Goal: Transaction & Acquisition: Purchase product/service

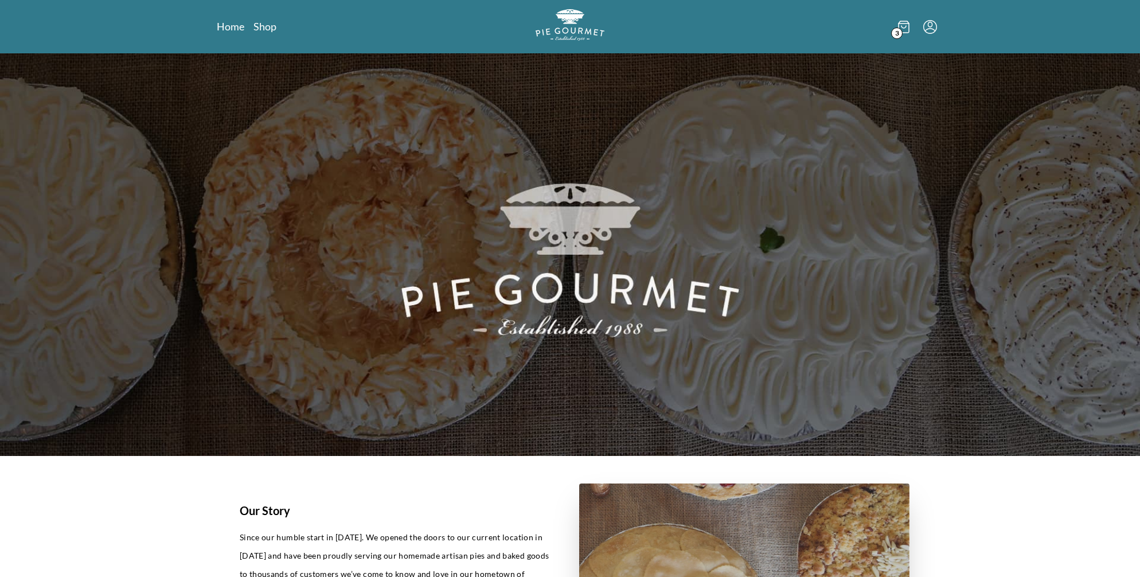
scroll to position [763, 0]
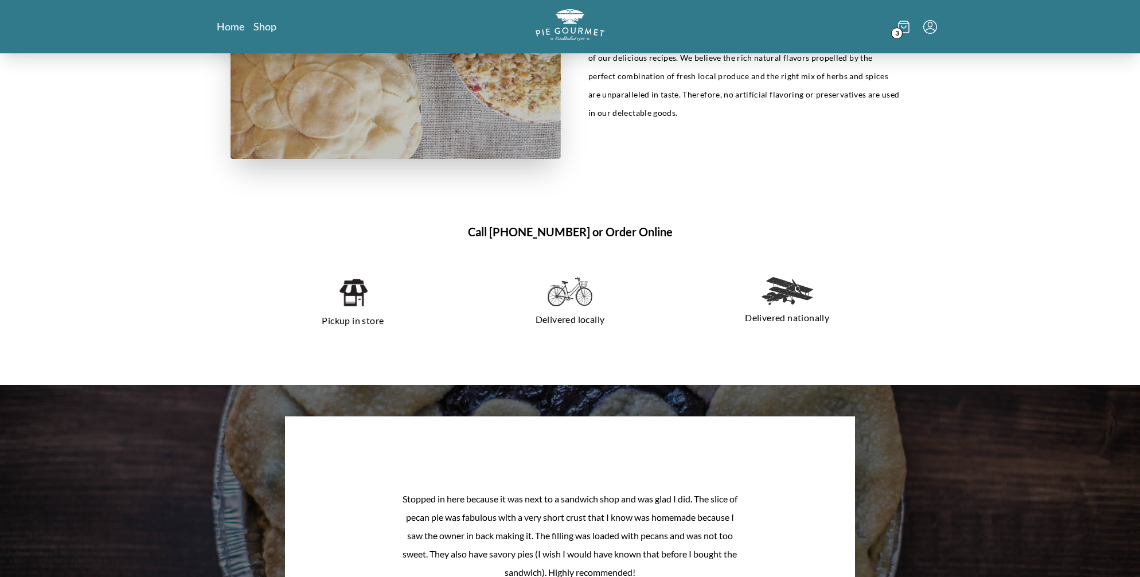
click at [893, 39] on span "3" at bounding box center [896, 33] width 11 height 11
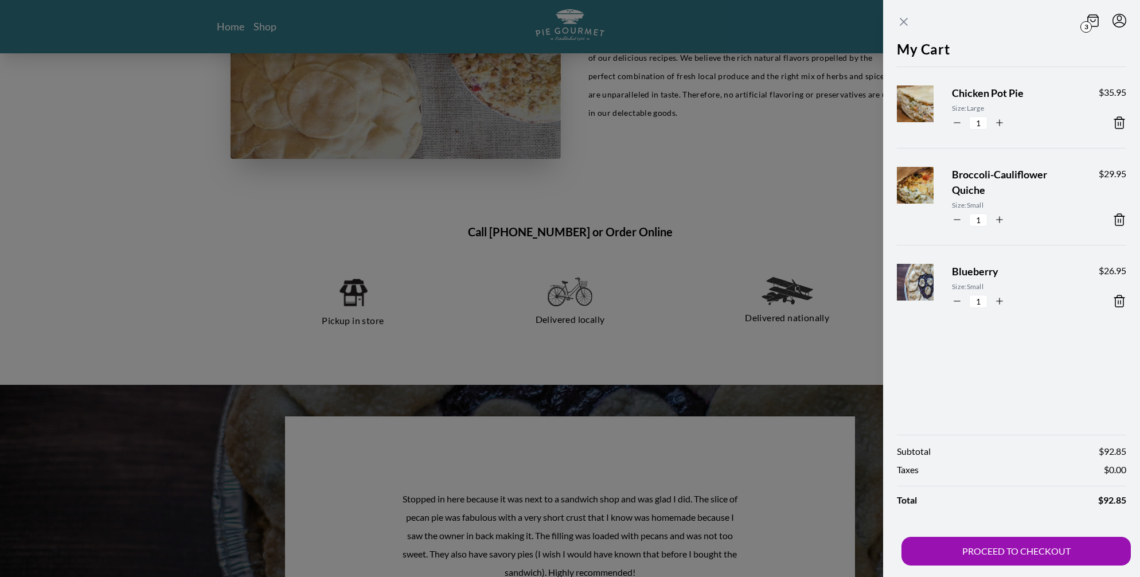
click at [897, 25] on icon "Close panel" at bounding box center [904, 22] width 14 height 14
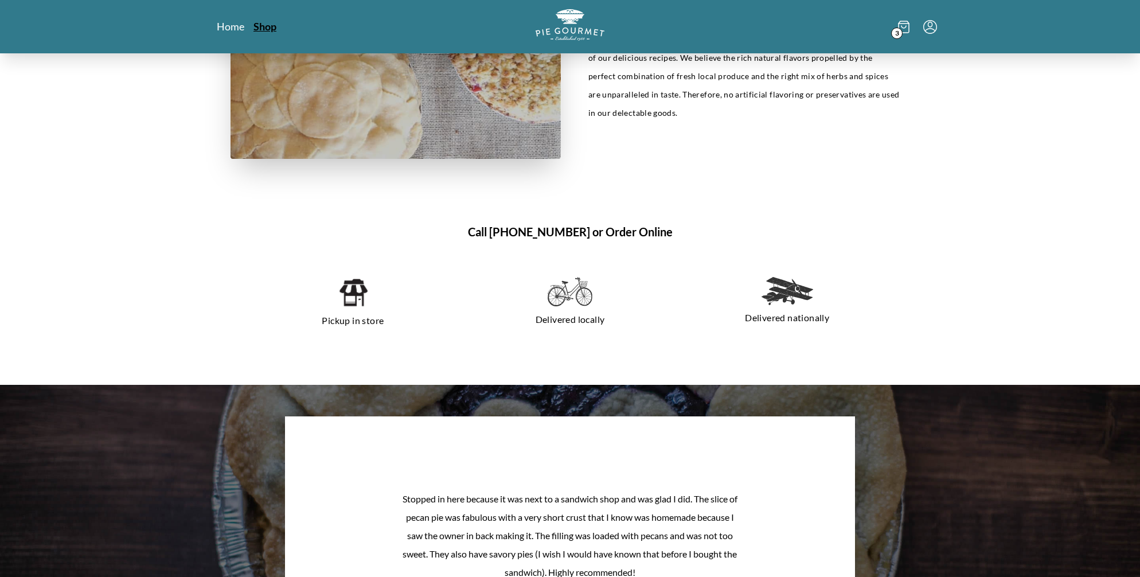
click at [275, 33] on link "Shop" at bounding box center [265, 27] width 23 height 14
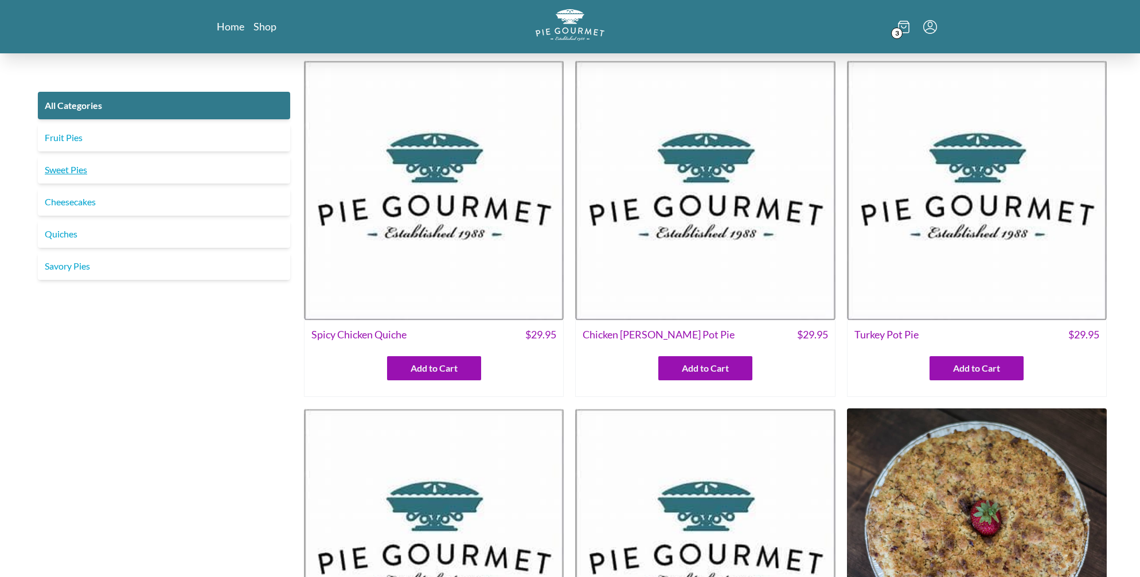
click at [63, 184] on link "Sweet Pies" at bounding box center [164, 170] width 252 height 28
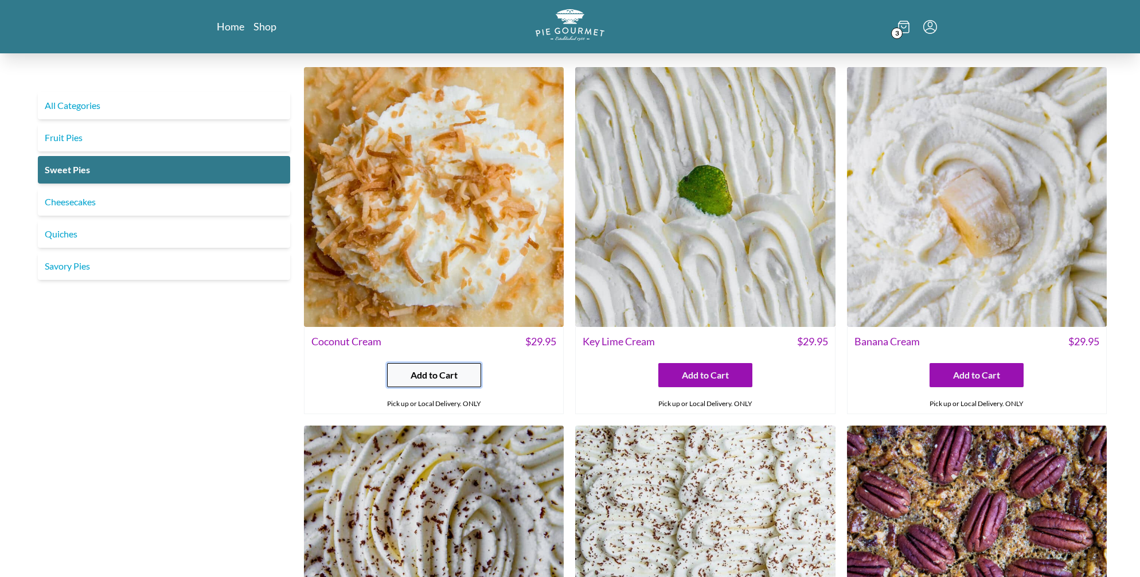
click at [432, 387] on button "Add to Cart" at bounding box center [434, 375] width 94 height 24
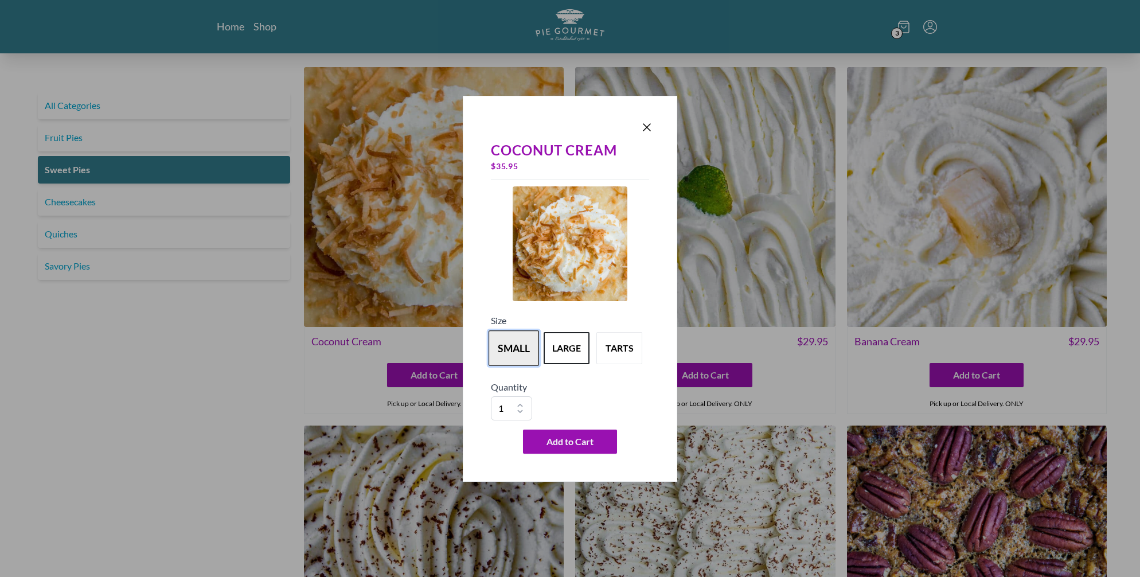
click at [510, 353] on button "small" at bounding box center [514, 348] width 50 height 36
click at [587, 449] on span "Add to Cart" at bounding box center [570, 442] width 47 height 14
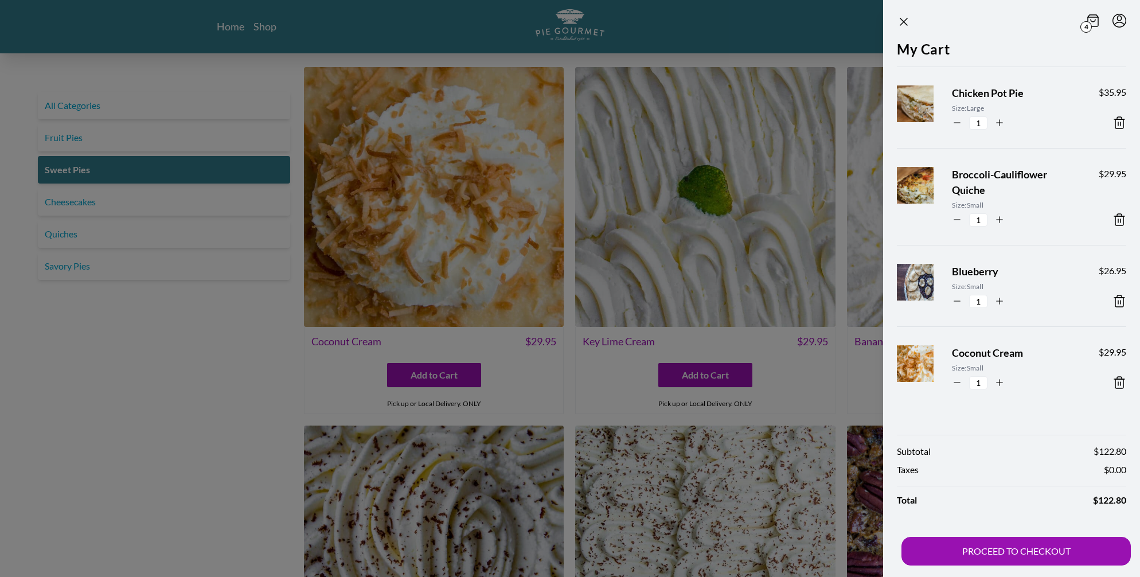
click at [177, 304] on div at bounding box center [570, 288] width 1140 height 577
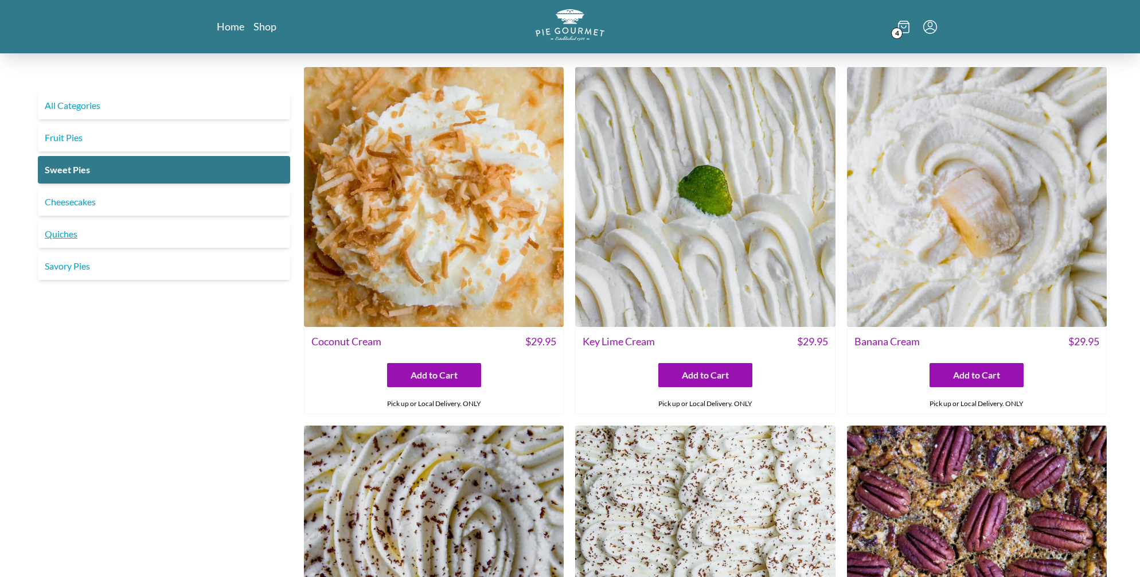
click at [77, 248] on link "Quiches" at bounding box center [164, 234] width 252 height 28
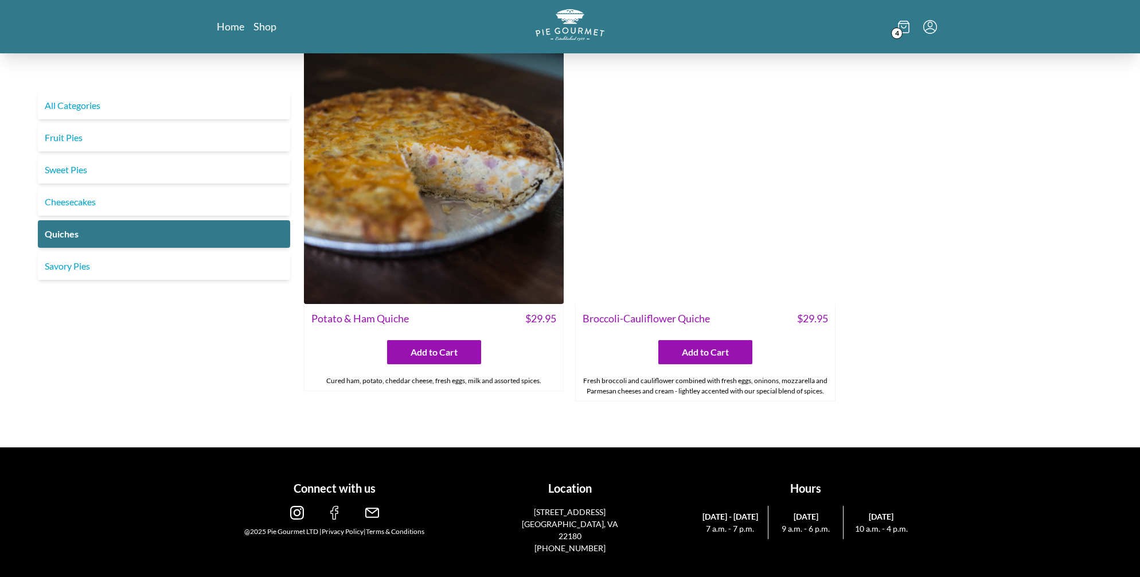
scroll to position [822, 0]
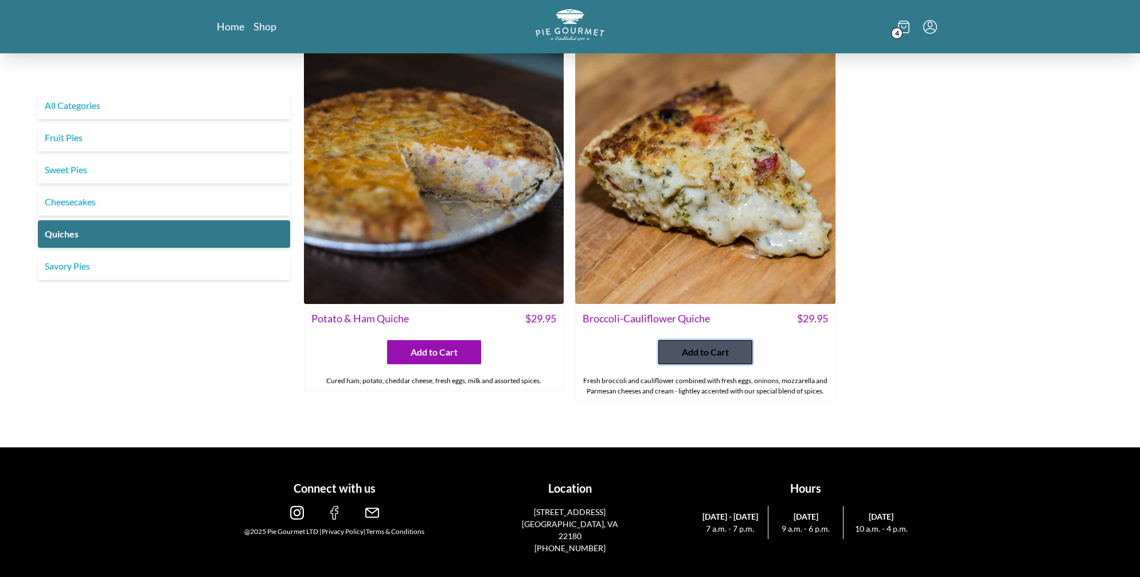
click at [704, 359] on span "Add to Cart" at bounding box center [705, 352] width 47 height 14
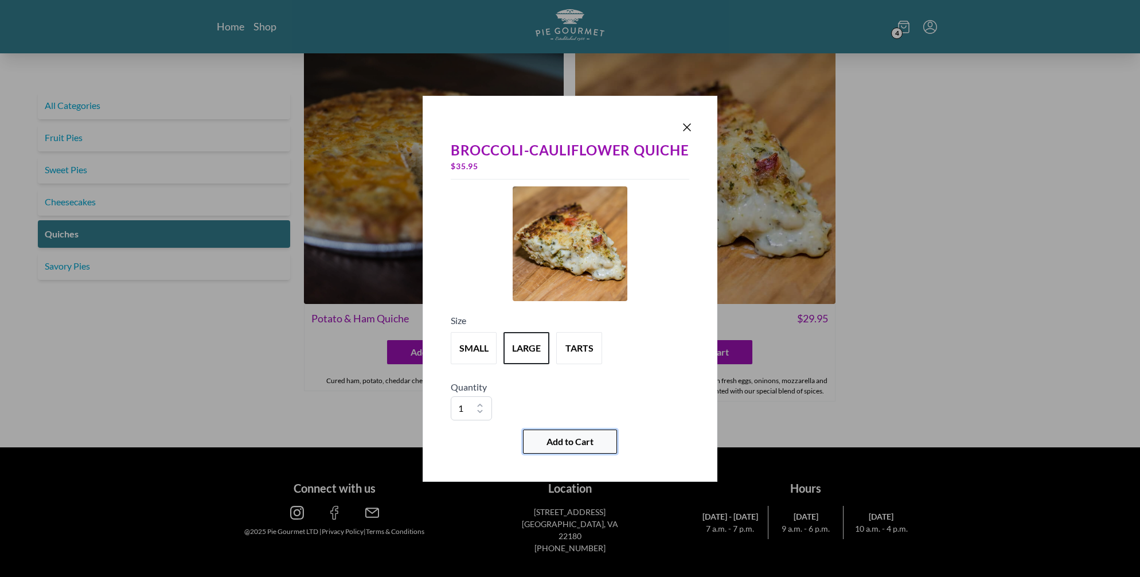
click at [580, 454] on button "Add to Cart" at bounding box center [570, 442] width 94 height 24
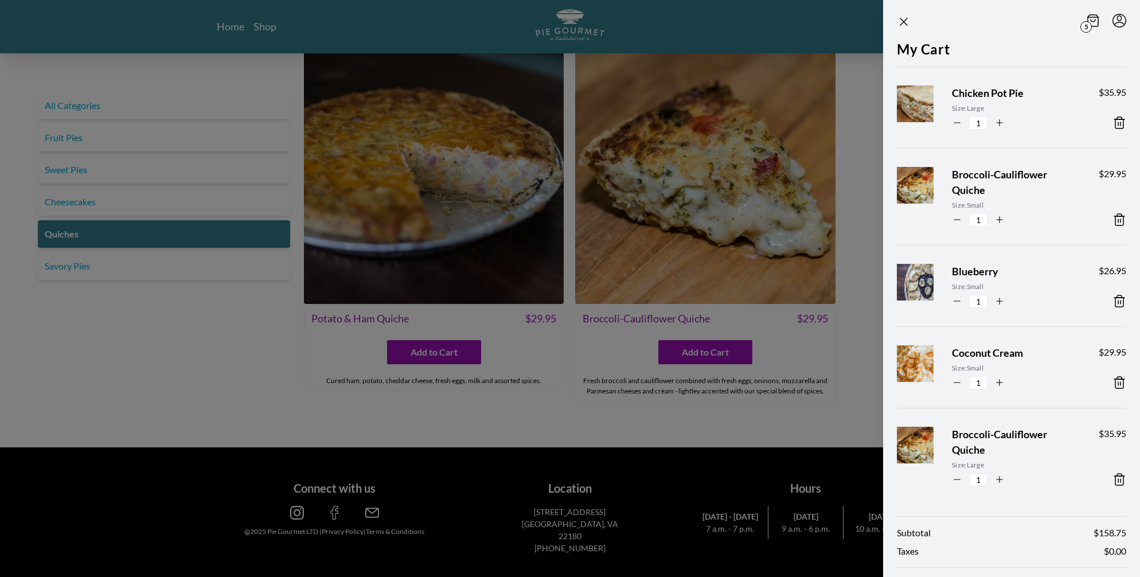
click at [1116, 227] on icon at bounding box center [1120, 220] width 14 height 14
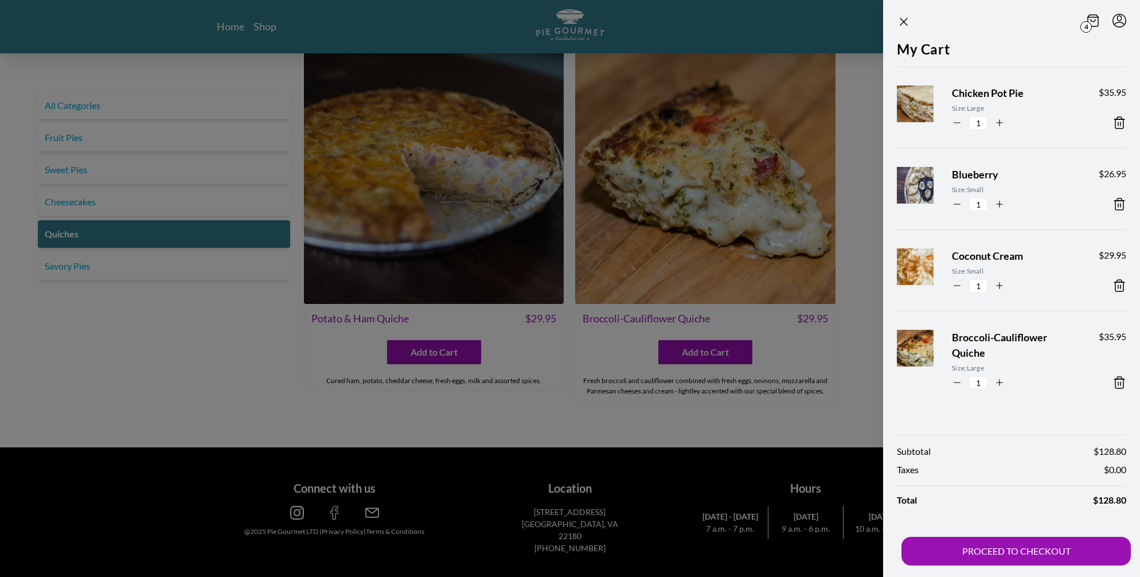
scroll to position [52, 0]
click at [995, 118] on icon "button" at bounding box center [1000, 123] width 10 height 10
type input "2"
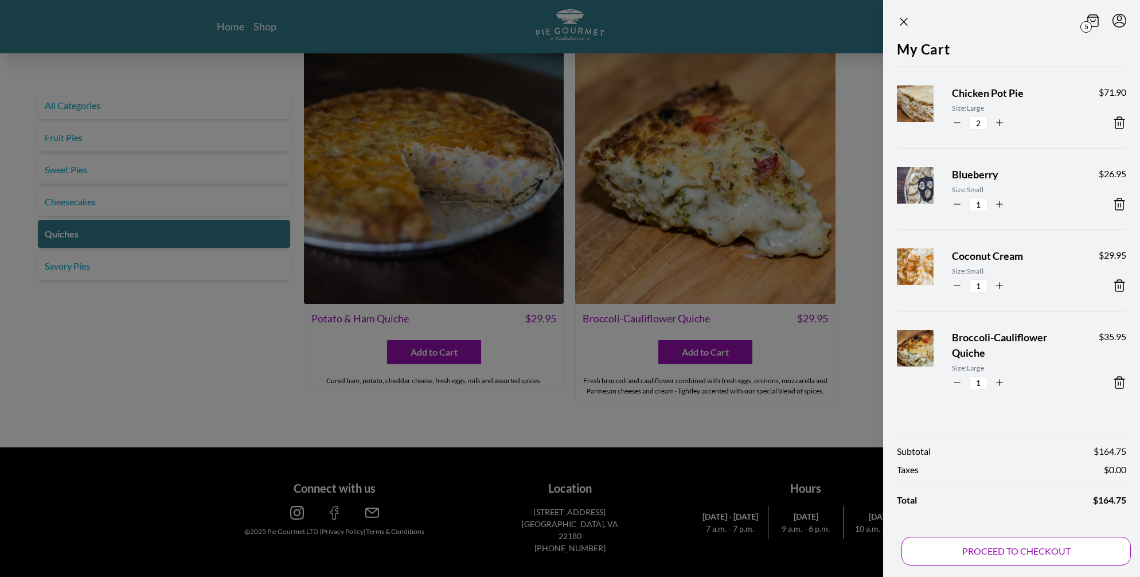
click at [933, 547] on button "PROCEED TO CHECKOUT" at bounding box center [1016, 551] width 229 height 29
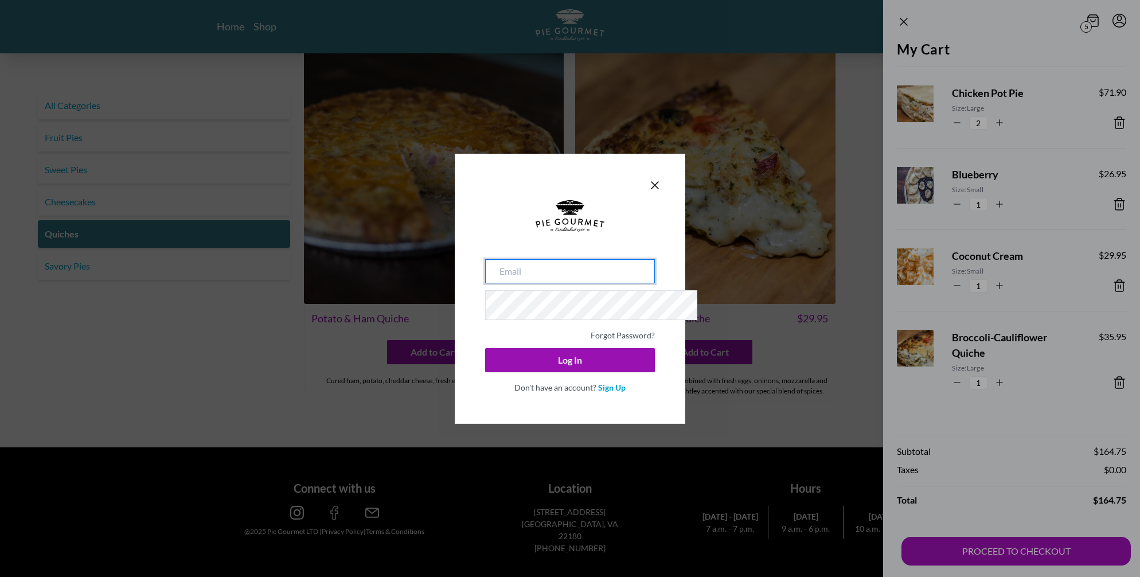
click at [492, 268] on input "email" at bounding box center [570, 271] width 170 height 24
type input "[EMAIL_ADDRESS][DOMAIN_NAME]"
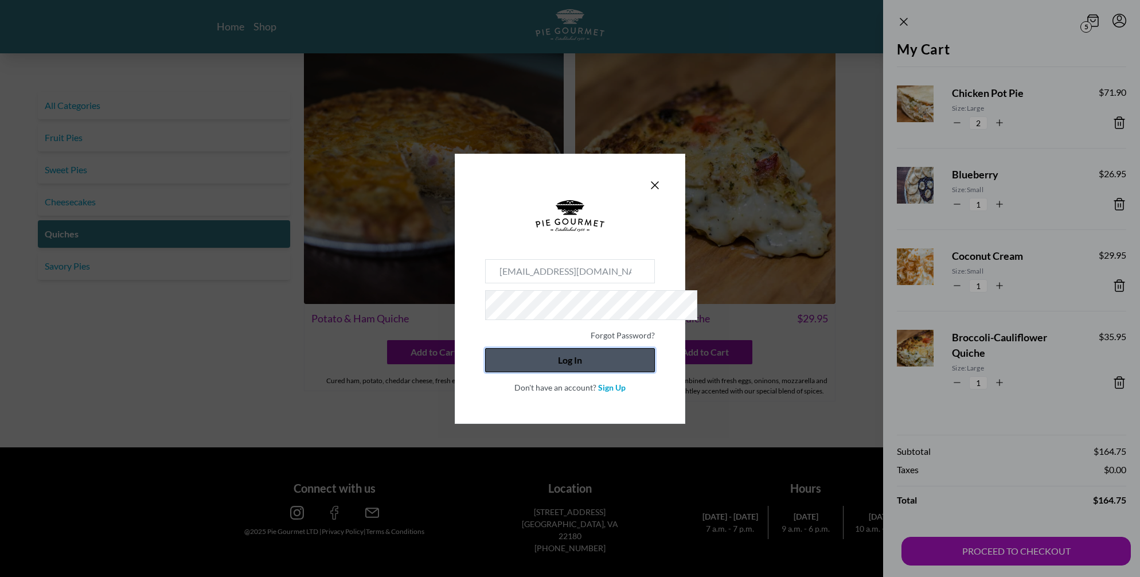
click at [560, 372] on button "Log In" at bounding box center [570, 360] width 170 height 24
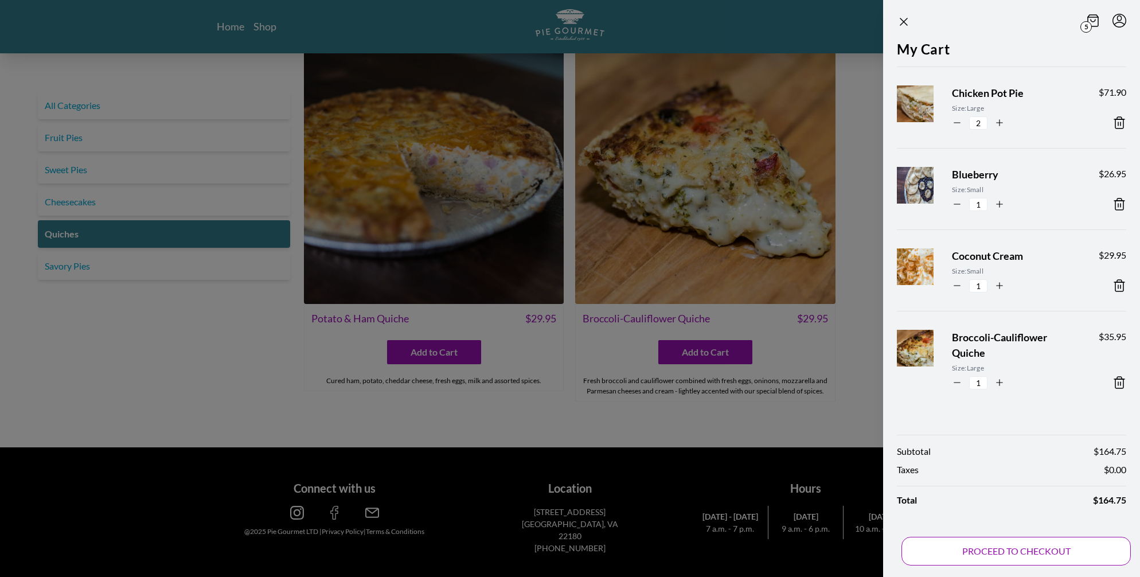
click at [1056, 549] on button "PROCEED TO CHECKOUT" at bounding box center [1016, 551] width 229 height 29
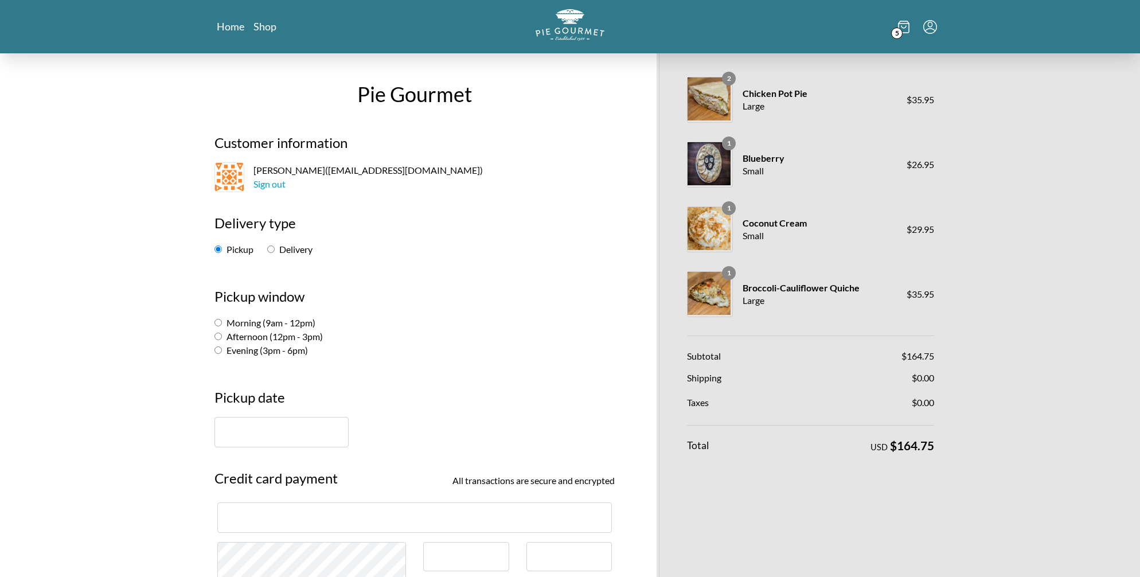
click at [217, 354] on input "Evening (3pm - 6pm)" at bounding box center [218, 349] width 7 height 7
radio input "true"
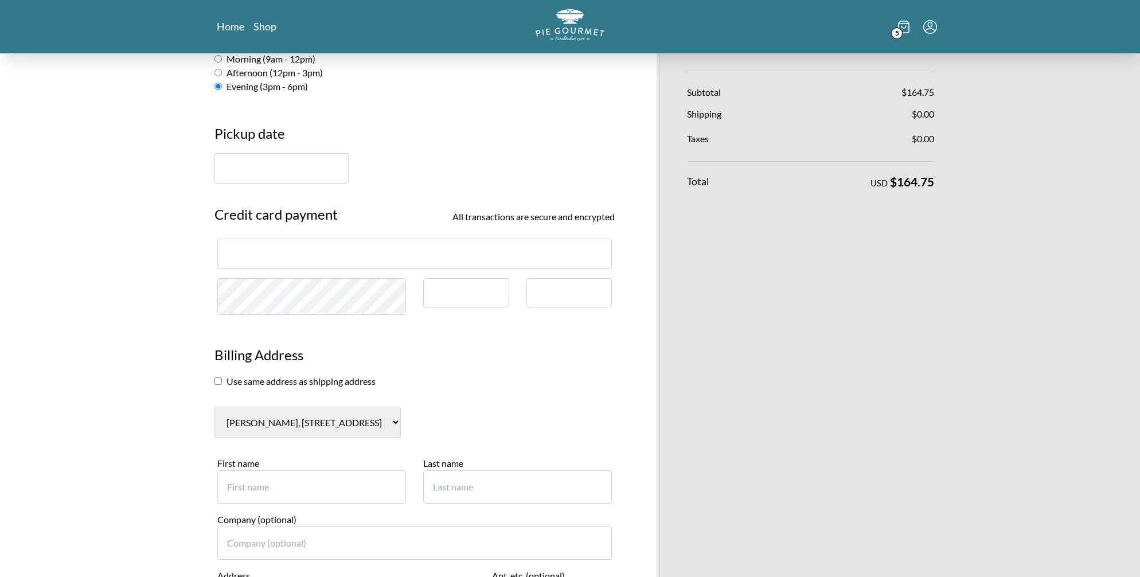
scroll to position [272, 0]
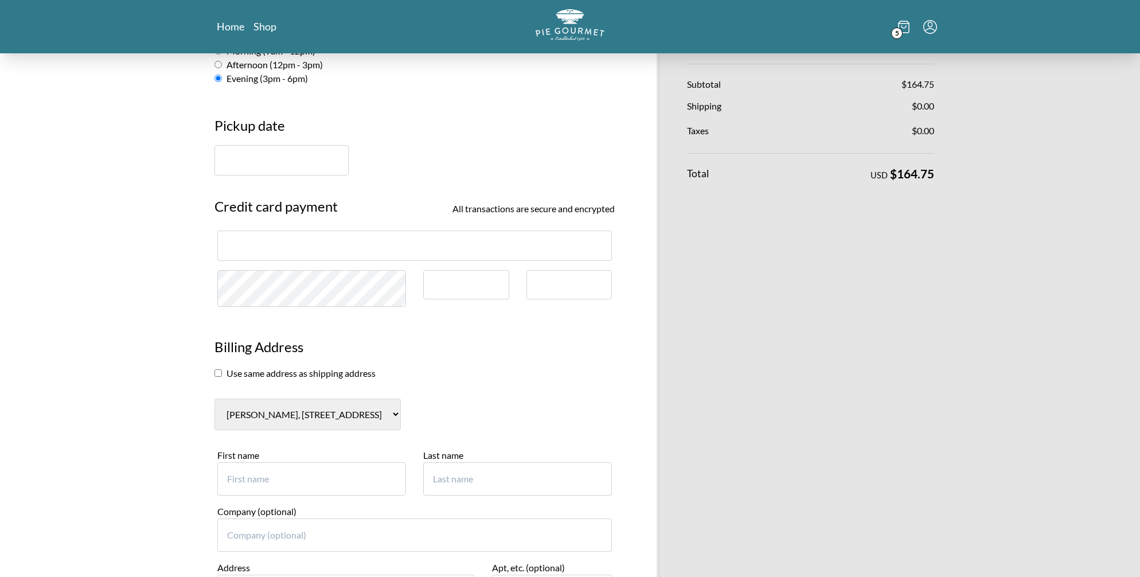
click at [228, 176] on input "text" at bounding box center [282, 160] width 134 height 30
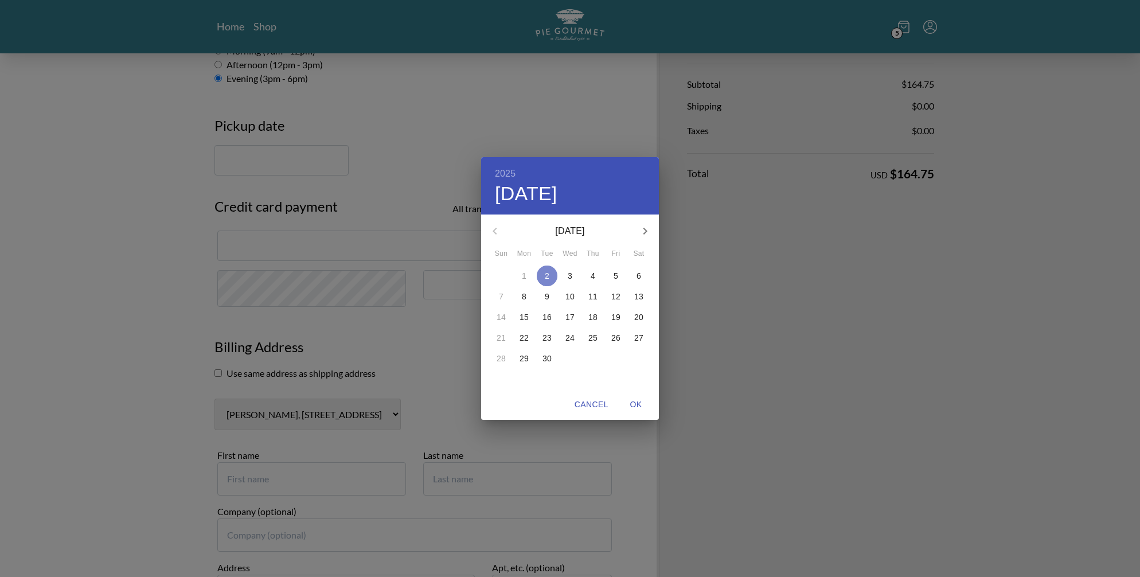
click at [545, 273] on p "2" at bounding box center [547, 275] width 5 height 11
click at [548, 278] on p "2" at bounding box center [547, 275] width 5 height 11
click at [640, 408] on span "OK" at bounding box center [636, 404] width 28 height 14
type input "[DATE]"
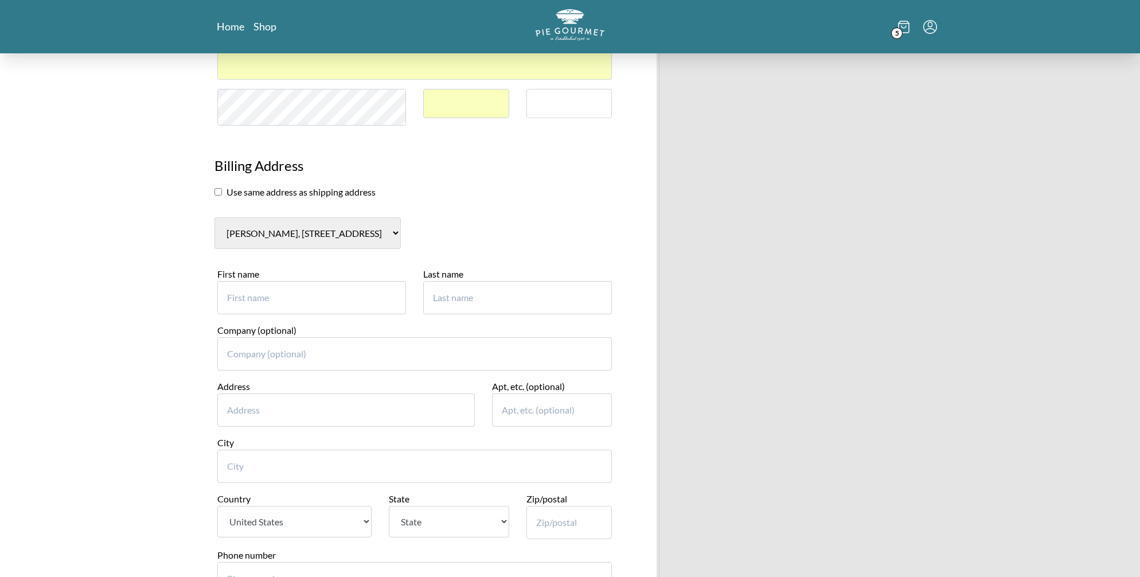
scroll to position [466, 0]
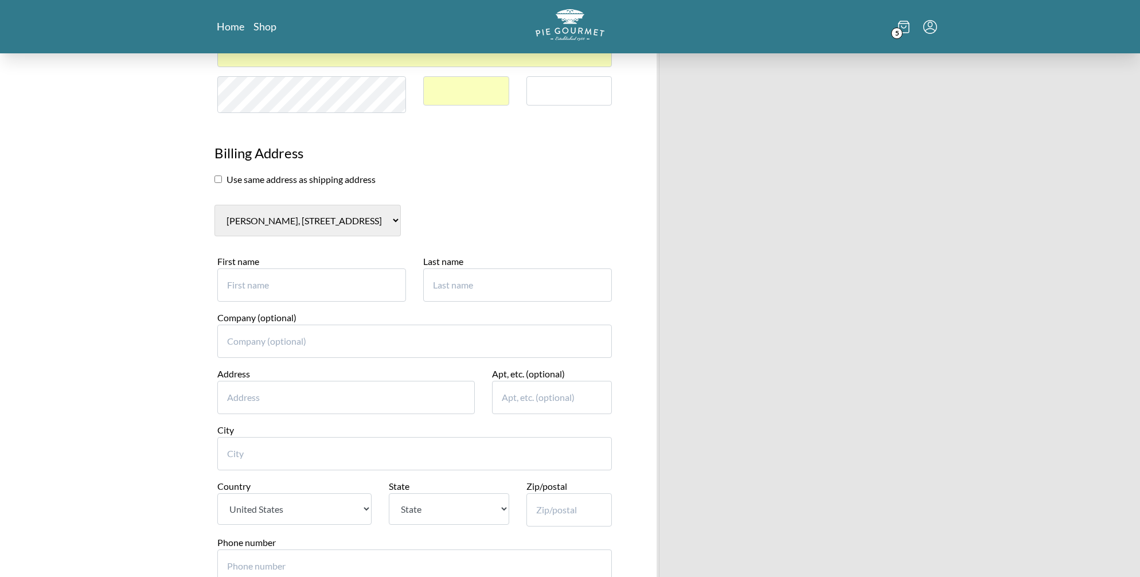
click at [221, 183] on input "checkbox" at bounding box center [218, 179] width 7 height 7
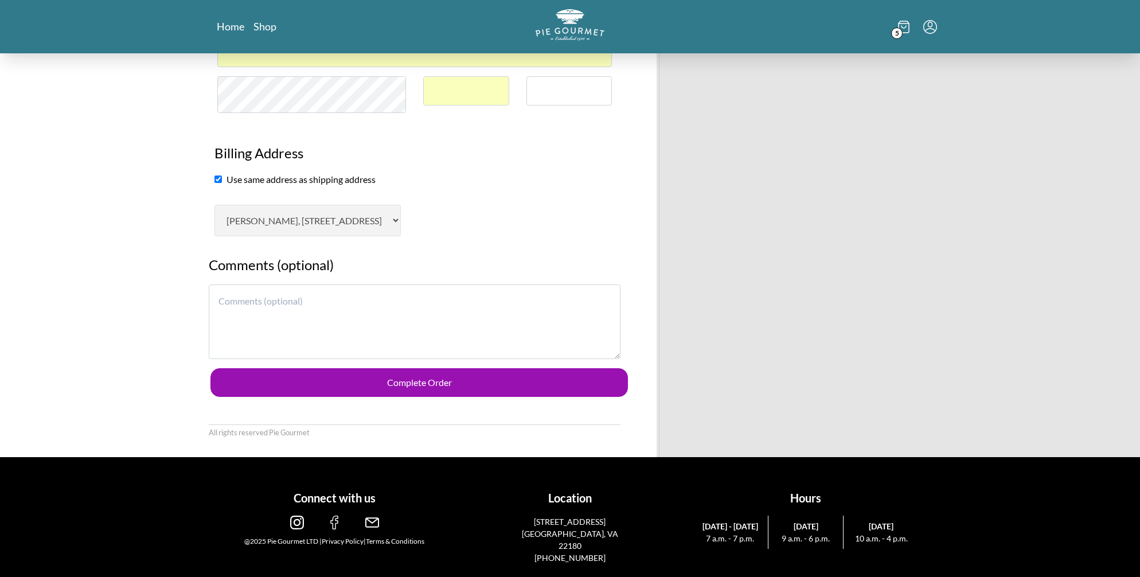
click at [221, 183] on input "checkbox" at bounding box center [218, 179] width 7 height 7
checkbox input "false"
select select "AL"
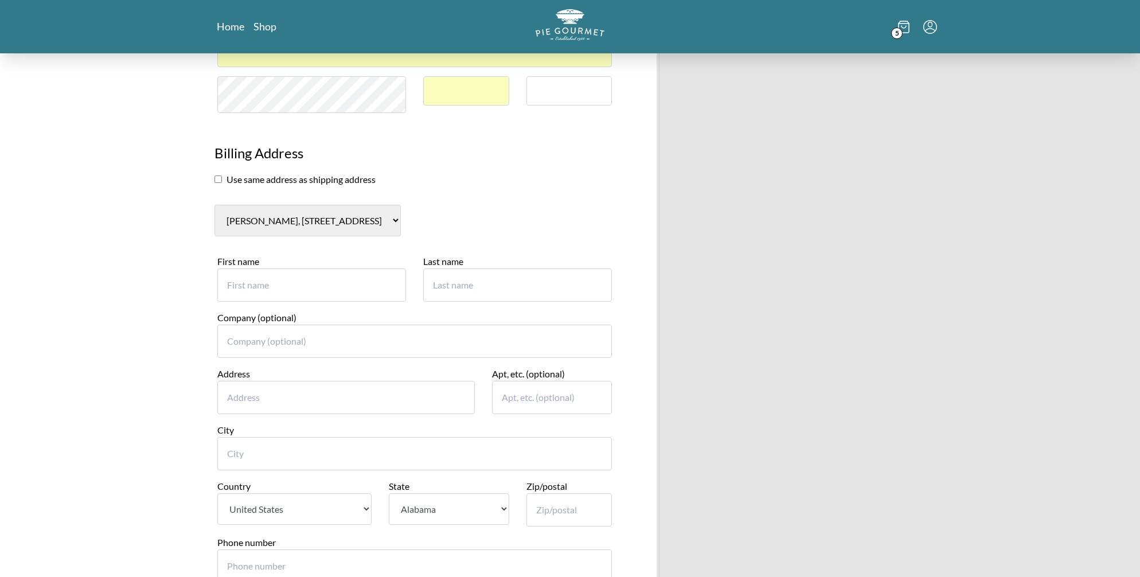
click at [246, 236] on select "[PERSON_NAME], [STREET_ADDRESS] New billing address" at bounding box center [308, 221] width 186 height 32
select select "0"
click at [215, 236] on select "[PERSON_NAME], [STREET_ADDRESS] New billing address" at bounding box center [308, 221] width 186 height 32
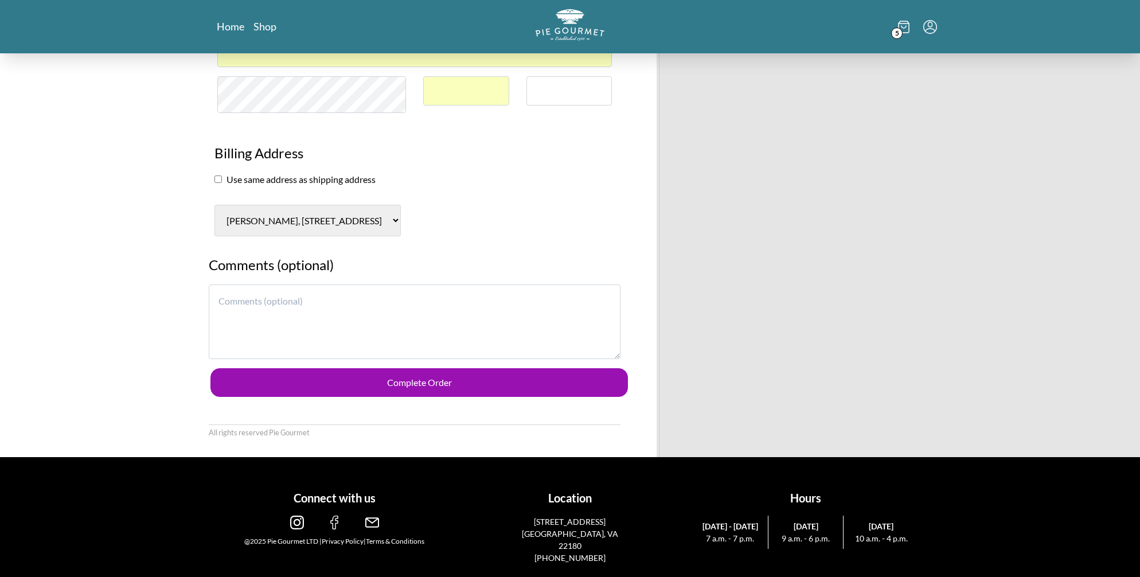
click at [401, 236] on select "[PERSON_NAME], [STREET_ADDRESS] New billing address" at bounding box center [308, 221] width 186 height 32
click at [215, 236] on select "[PERSON_NAME], [STREET_ADDRESS] New billing address" at bounding box center [308, 221] width 186 height 32
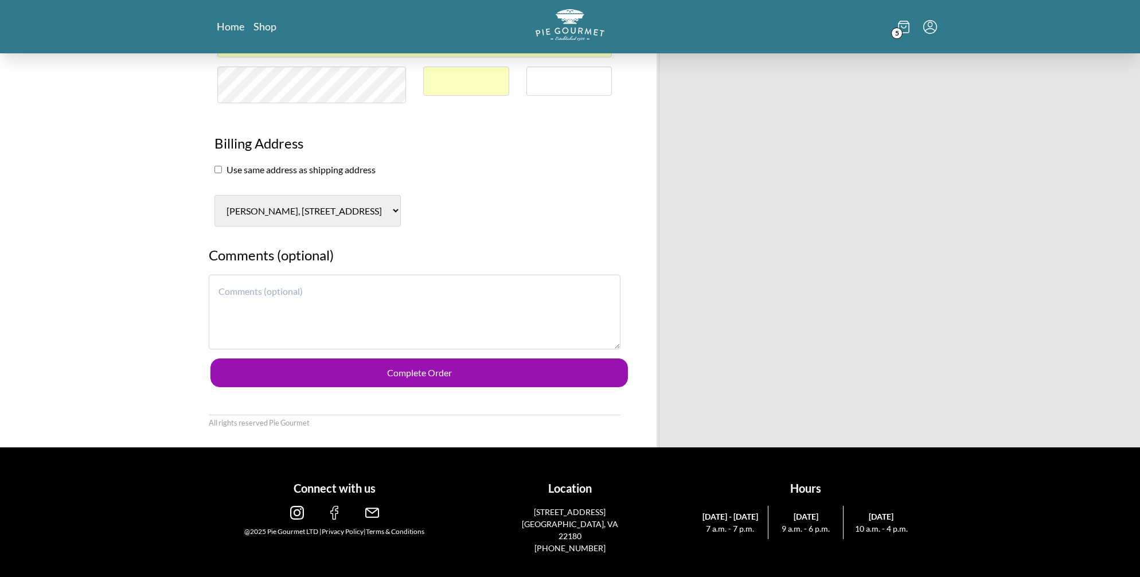
scroll to position [623, 0]
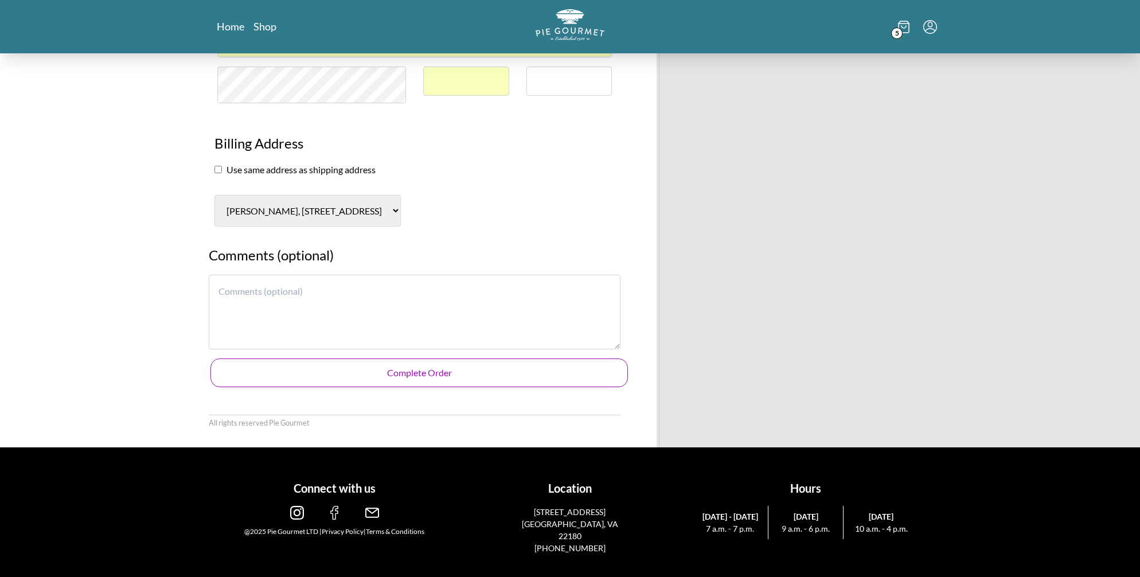
click at [429, 387] on button "Complete Order" at bounding box center [419, 372] width 418 height 29
